Goal: Task Accomplishment & Management: Manage account settings

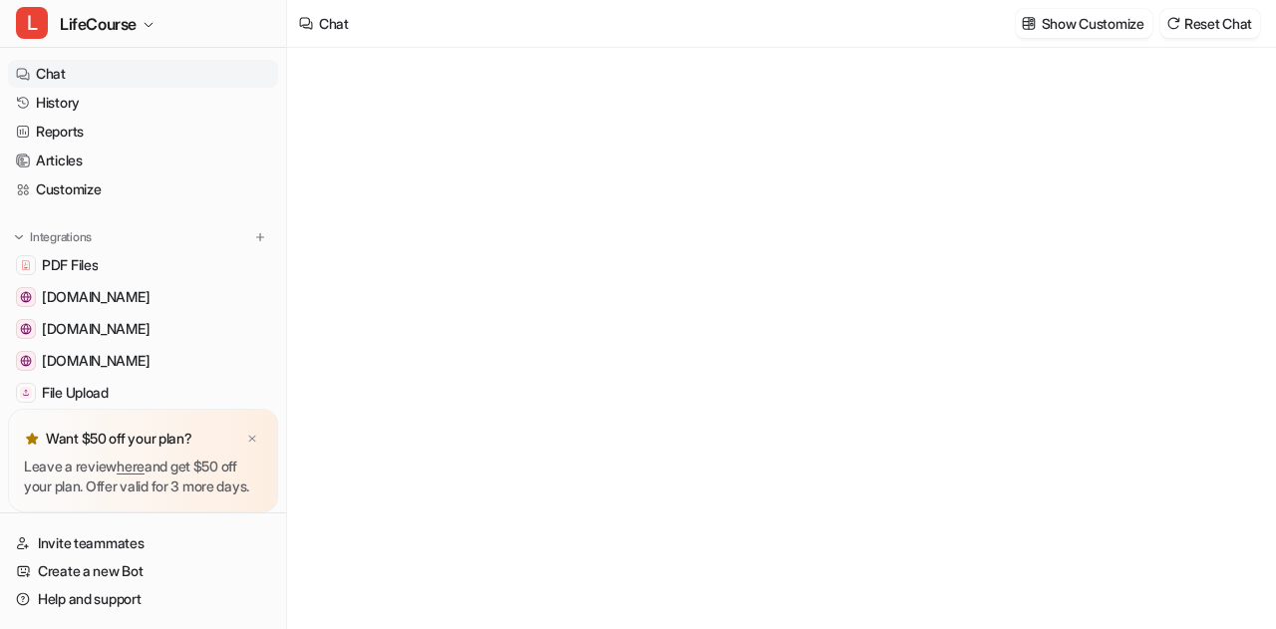
type textarea "**********"
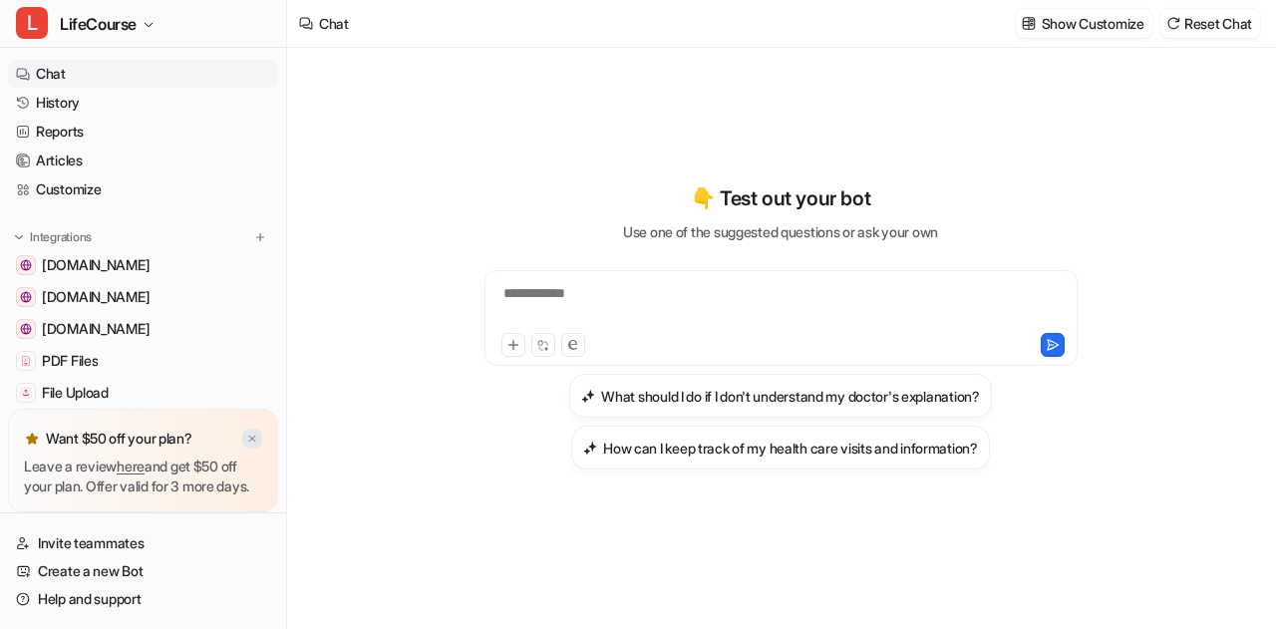
click at [251, 433] on img at bounding box center [252, 439] width 12 height 13
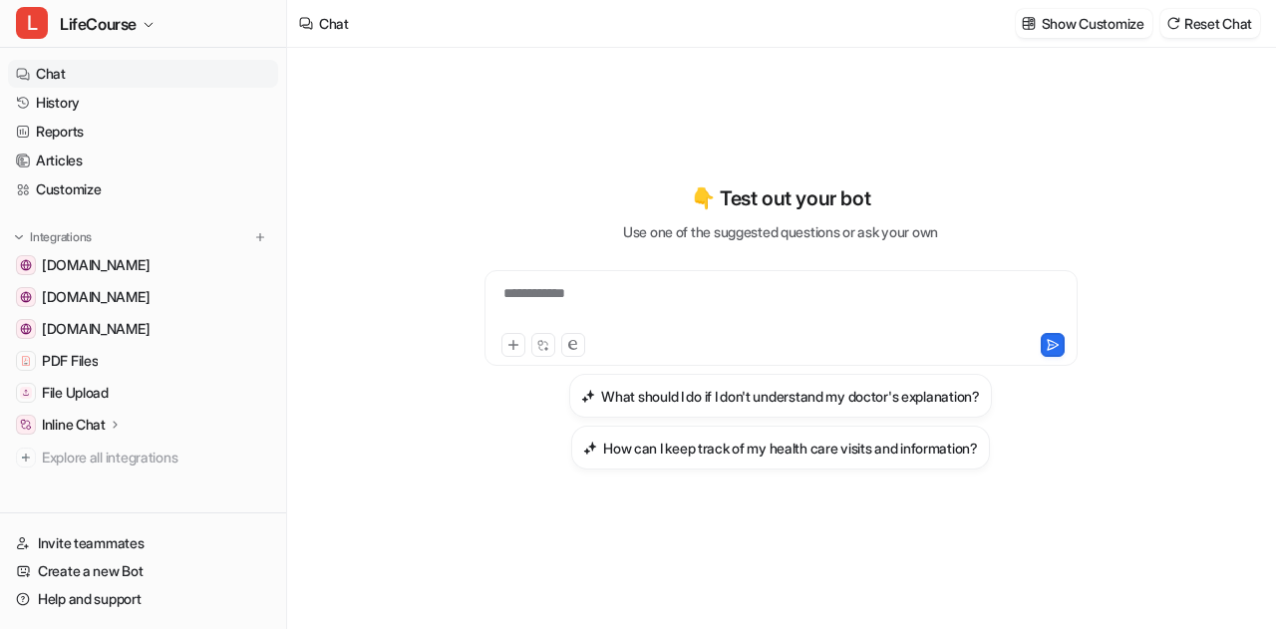
click at [81, 72] on link "Chat" at bounding box center [143, 74] width 270 height 28
click at [87, 593] on link "Help and support" at bounding box center [143, 599] width 270 height 28
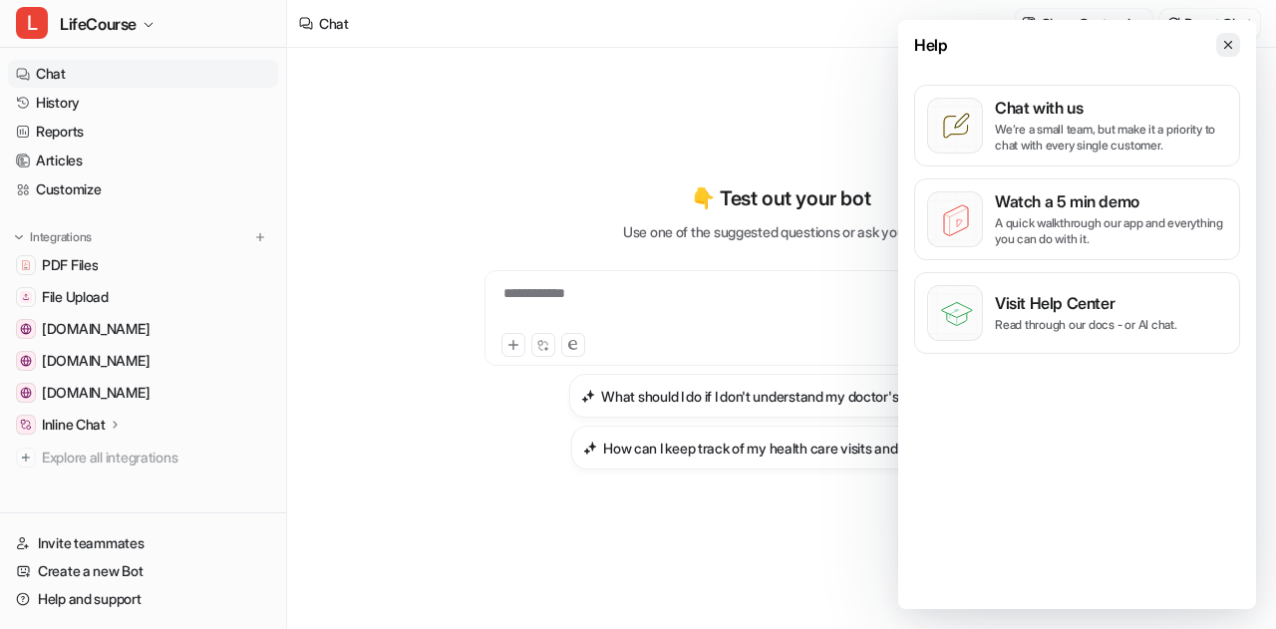
click at [1220, 49] on button at bounding box center [1229, 45] width 24 height 24
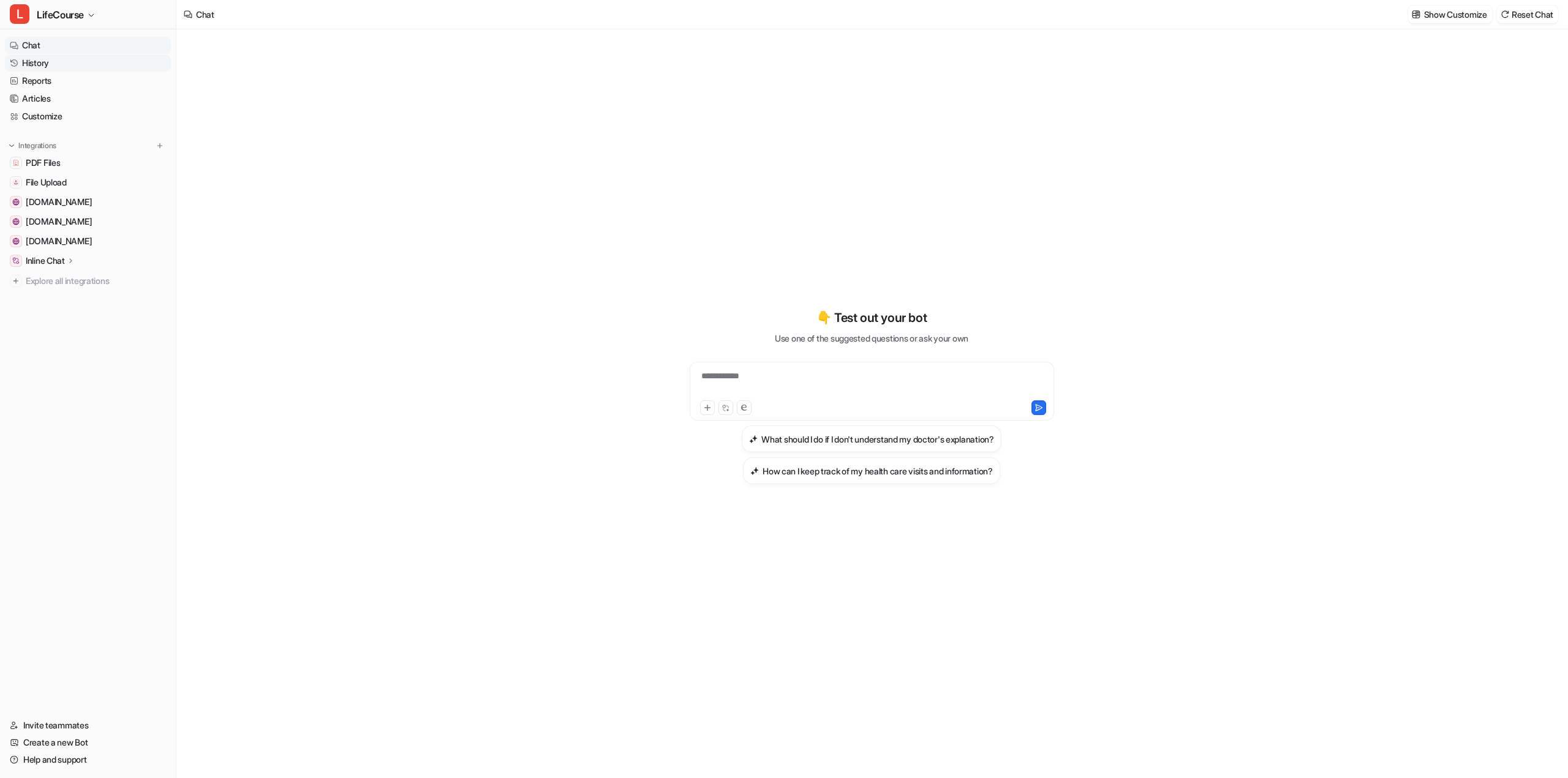
click at [45, 69] on link "History" at bounding box center [88, 63] width 166 height 17
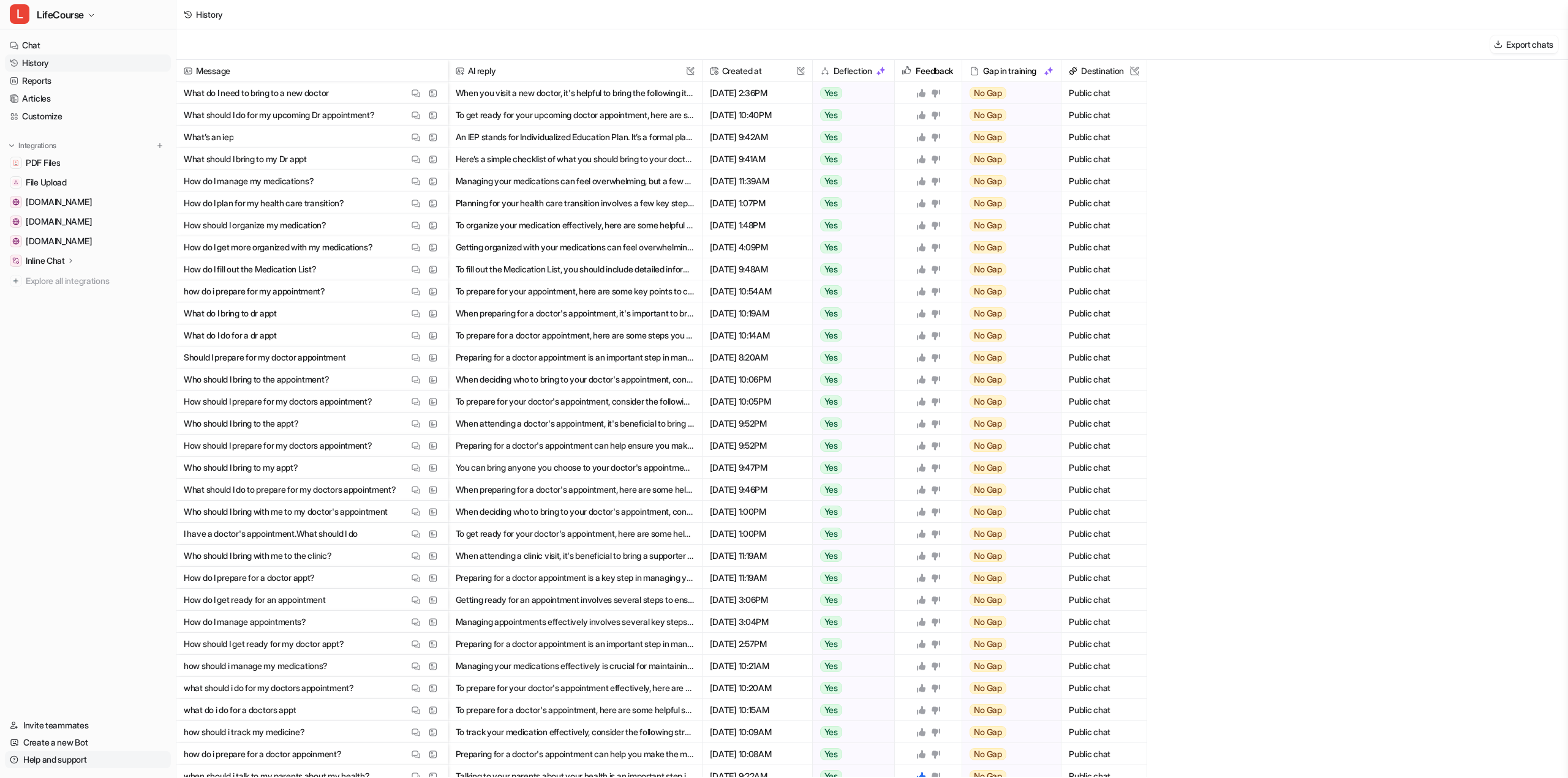
click at [62, 386] on link "Help and support" at bounding box center [88, 760] width 166 height 17
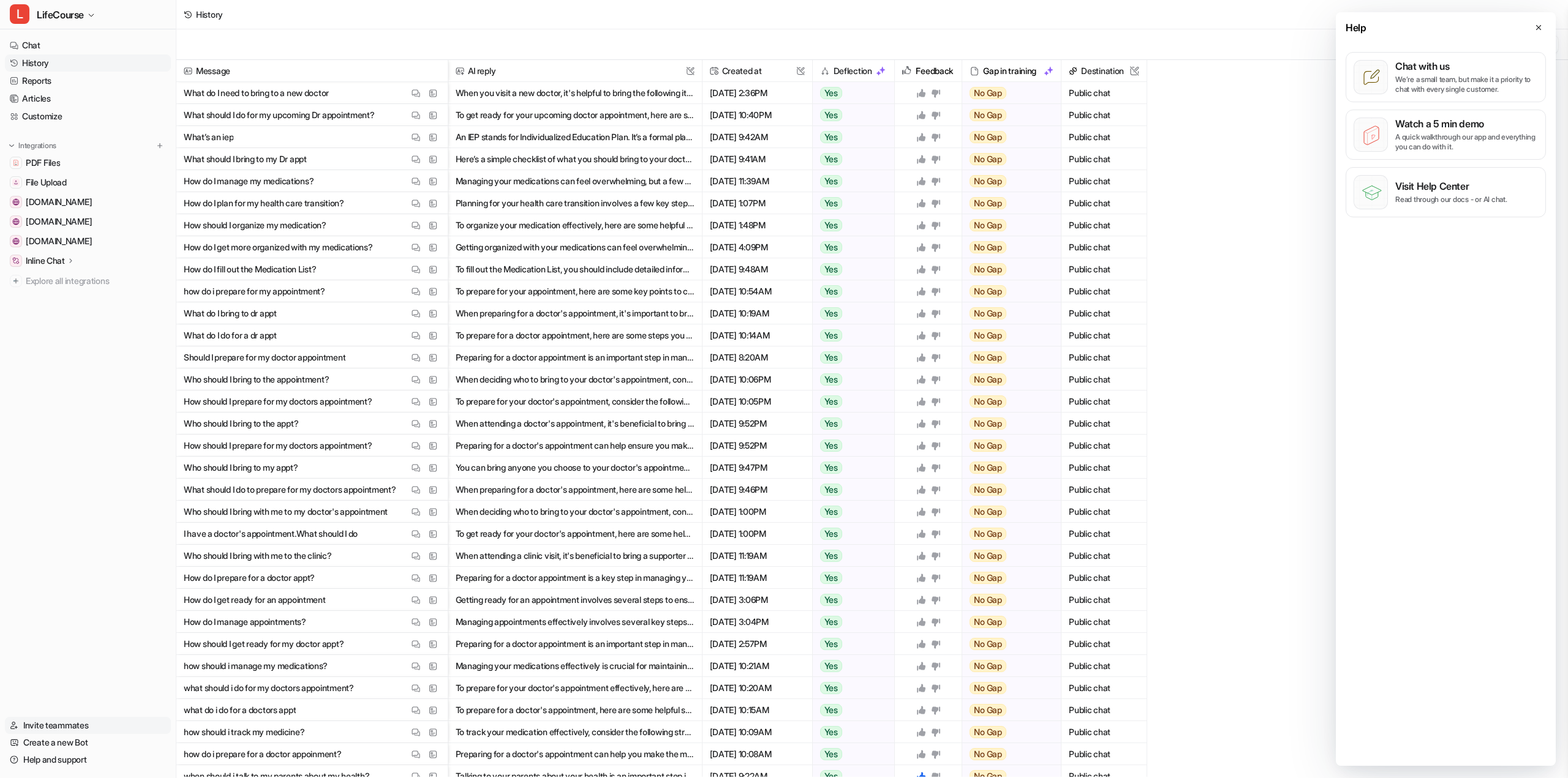
click at [63, 386] on link "Invite teammates" at bounding box center [88, 726] width 166 height 17
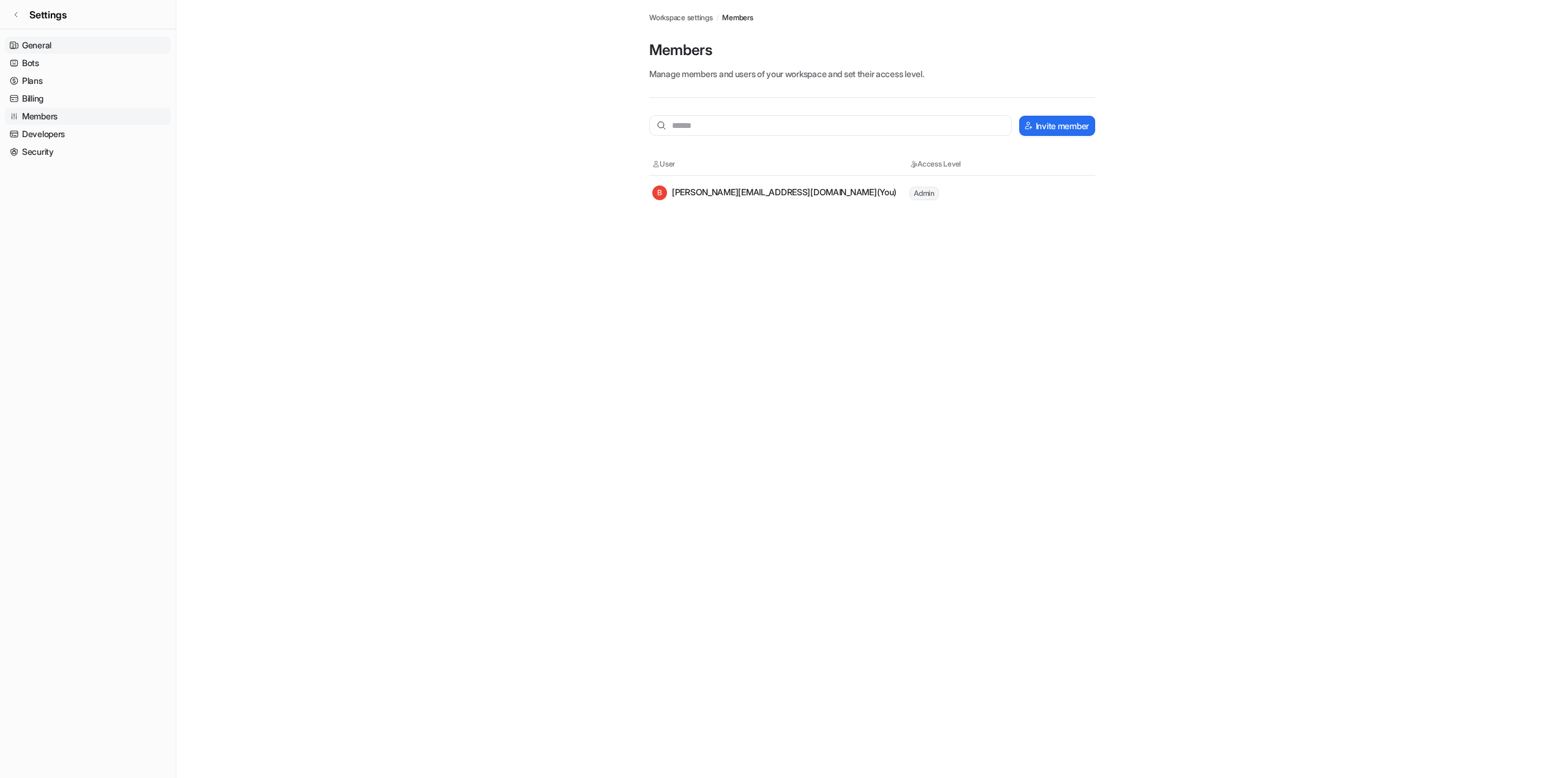
click at [68, 45] on link "General" at bounding box center [88, 45] width 166 height 17
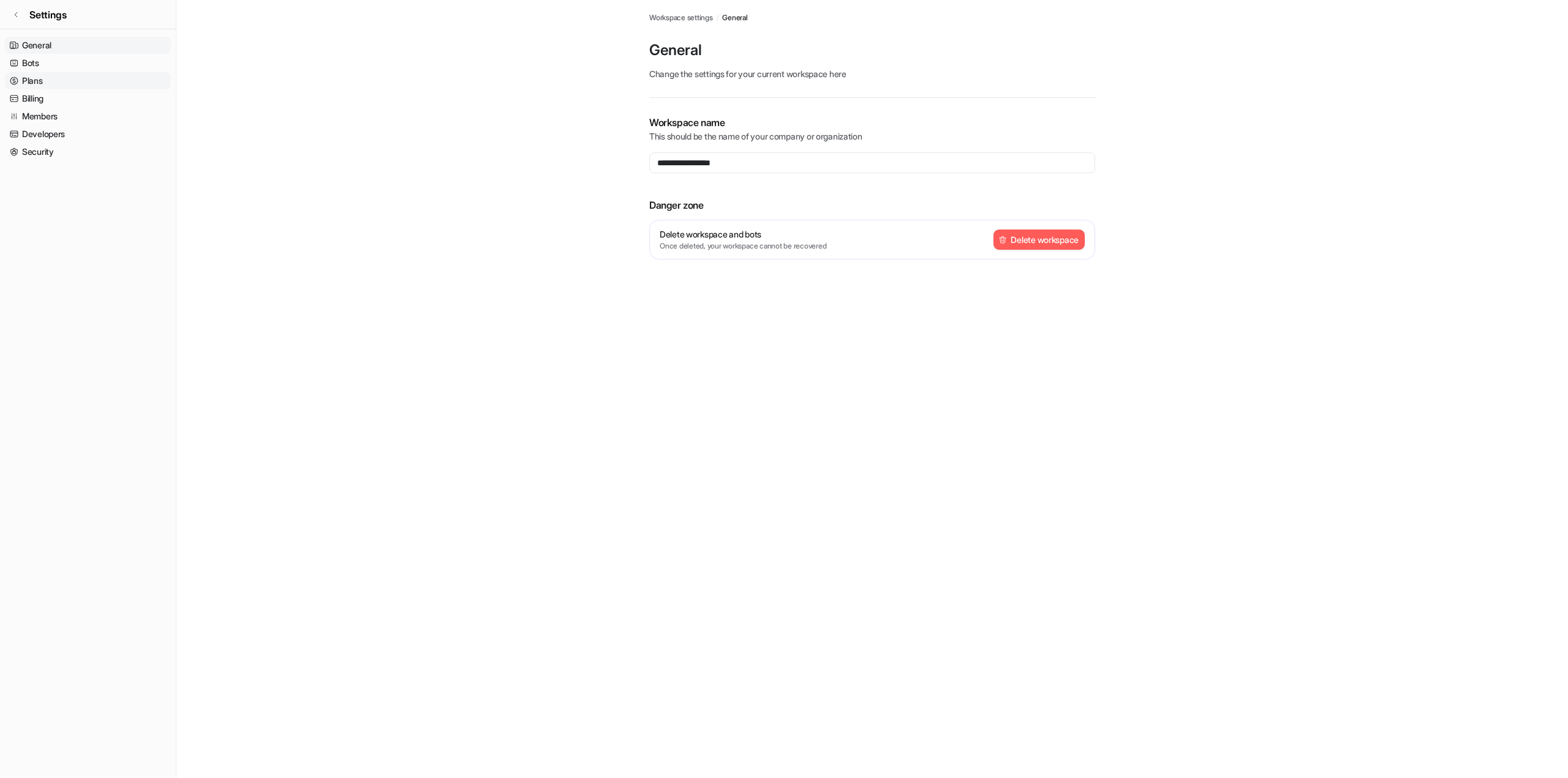
click at [49, 85] on link "Plans" at bounding box center [88, 81] width 166 height 17
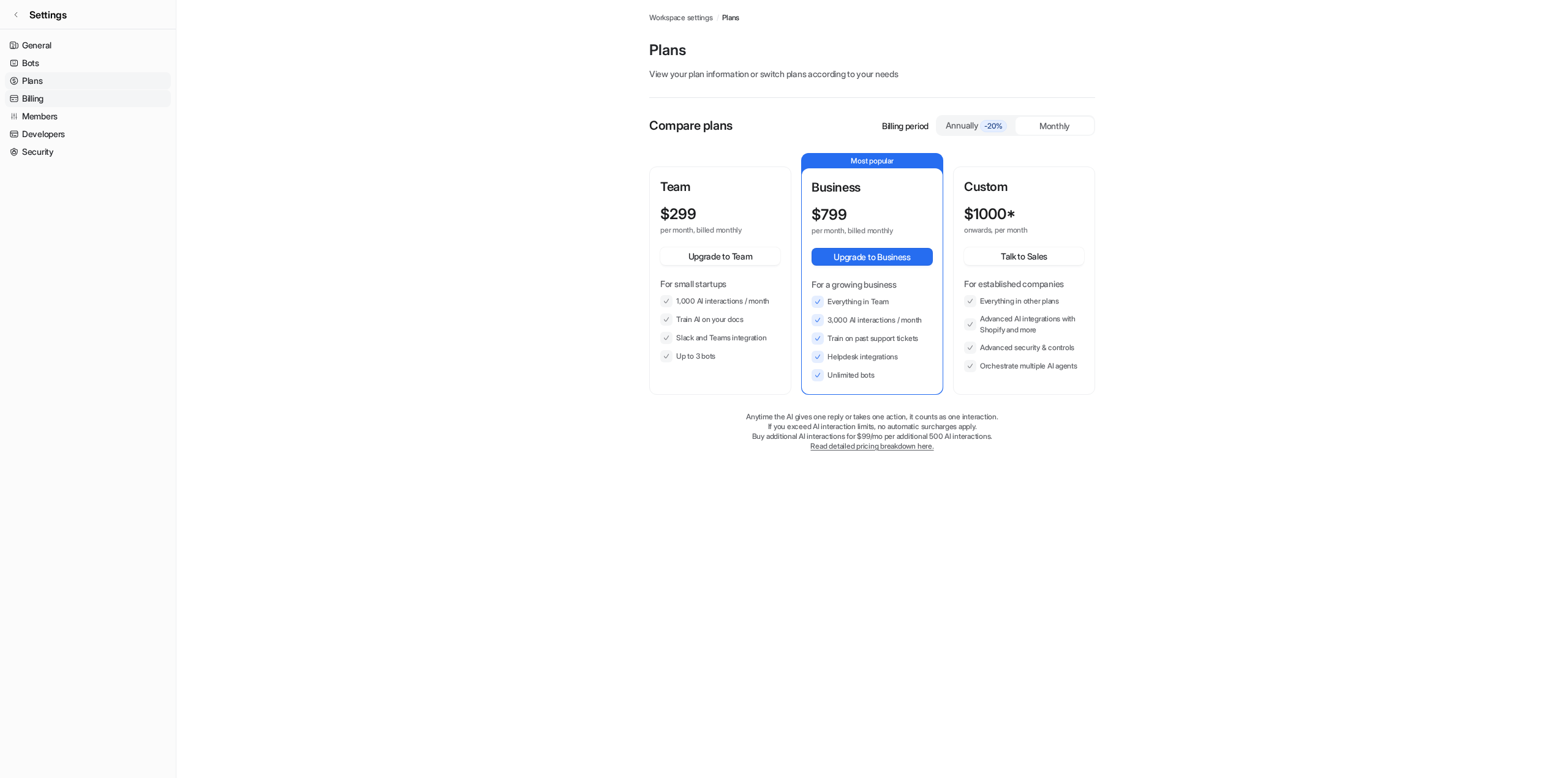
click at [34, 97] on link "Billing" at bounding box center [88, 99] width 166 height 17
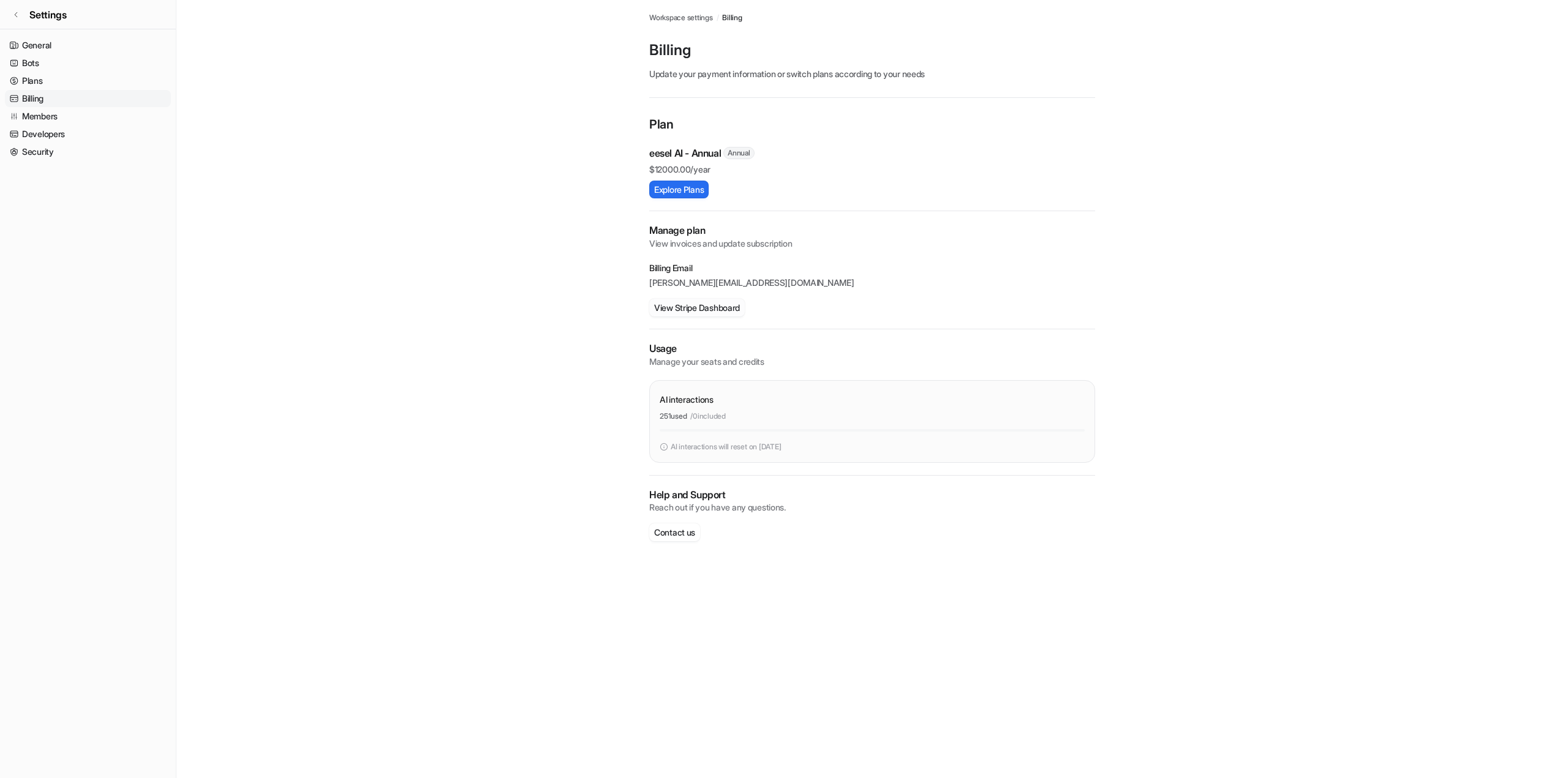
click at [687, 312] on button "View Stripe Dashboard" at bounding box center [697, 308] width 96 height 18
